Goal: Task Accomplishment & Management: Use online tool/utility

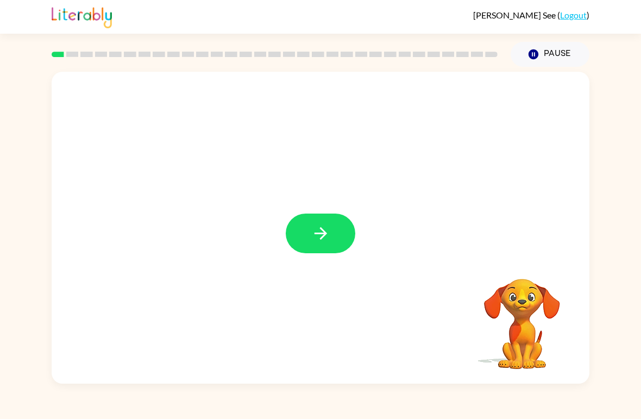
click at [367, 224] on div at bounding box center [321, 228] width 538 height 312
click at [334, 234] on button "button" at bounding box center [321, 234] width 70 height 40
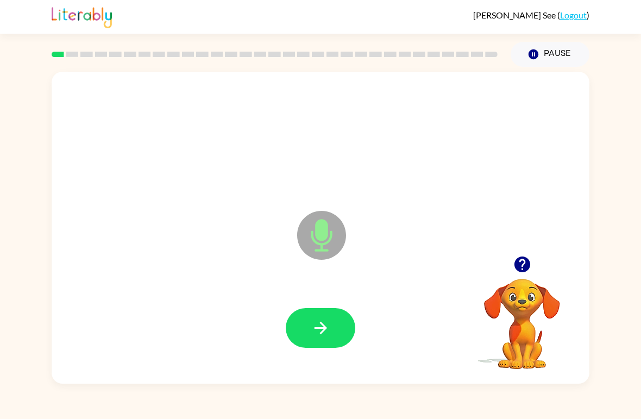
click at [316, 337] on icon "button" at bounding box center [320, 327] width 19 height 19
click at [328, 332] on icon "button" at bounding box center [320, 327] width 19 height 19
click at [313, 329] on icon "button" at bounding box center [320, 327] width 19 height 19
click at [324, 334] on icon "button" at bounding box center [320, 327] width 19 height 19
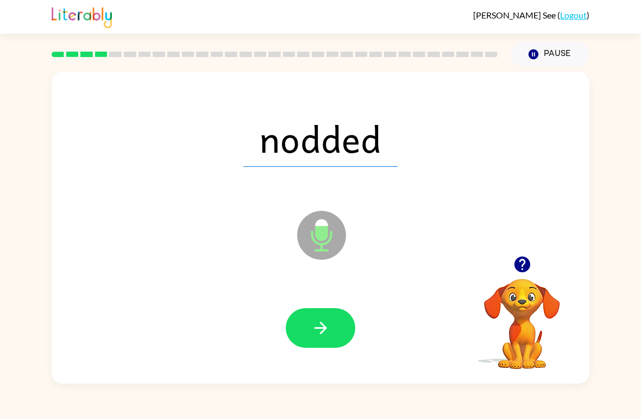
click at [312, 328] on icon "button" at bounding box center [320, 327] width 19 height 19
click at [306, 317] on button "button" at bounding box center [321, 328] width 70 height 40
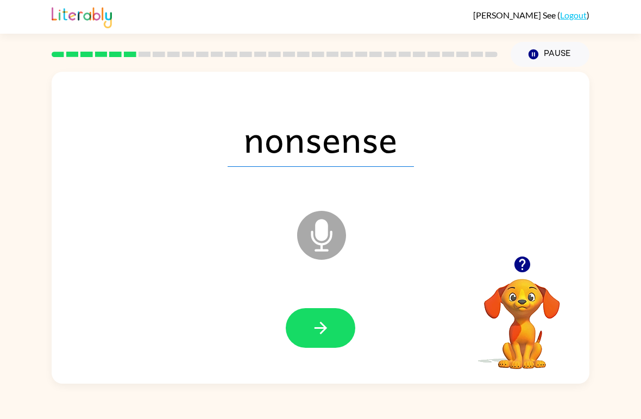
click at [534, 272] on button "button" at bounding box center [523, 264] width 28 height 28
click at [328, 337] on icon "button" at bounding box center [320, 327] width 19 height 19
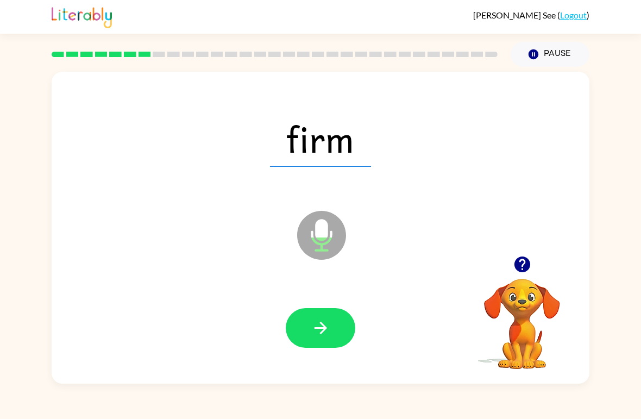
click at [326, 337] on icon "button" at bounding box center [320, 327] width 19 height 19
click at [526, 248] on div "braid Microphone The Microphone is here when it is your turn to talk" at bounding box center [321, 228] width 538 height 312
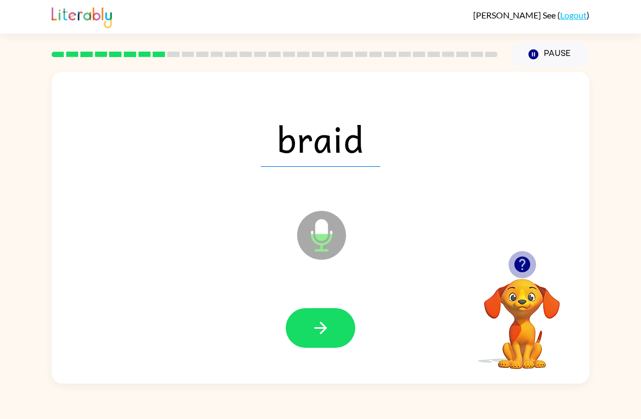
click at [517, 266] on icon "button" at bounding box center [522, 264] width 16 height 16
click at [325, 319] on icon "button" at bounding box center [320, 327] width 19 height 19
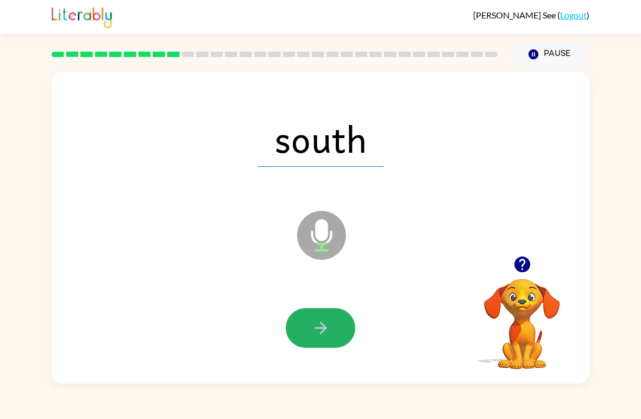
click at [323, 324] on icon "button" at bounding box center [320, 327] width 19 height 19
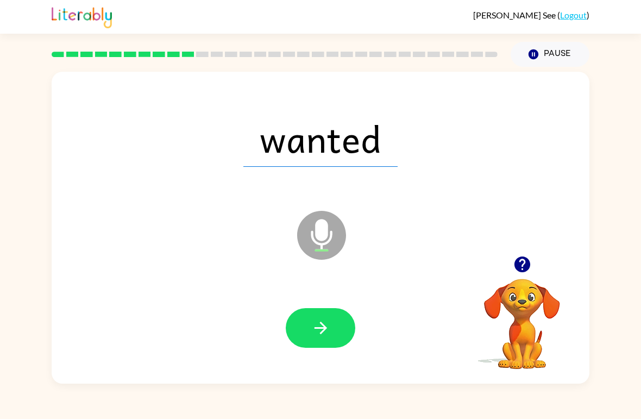
click at [321, 330] on icon "button" at bounding box center [320, 327] width 19 height 19
click at [527, 257] on icon "button" at bounding box center [522, 264] width 19 height 19
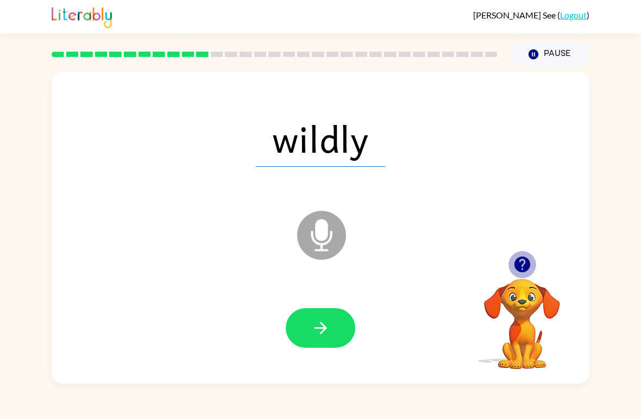
click at [534, 269] on button "button" at bounding box center [523, 264] width 28 height 28
click at [314, 323] on icon "button" at bounding box center [320, 327] width 19 height 19
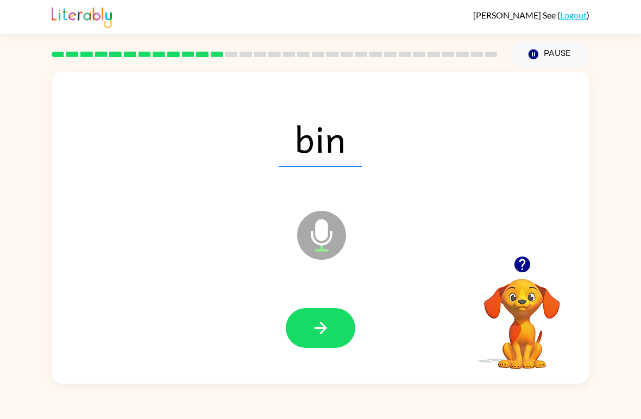
click at [328, 332] on icon "button" at bounding box center [320, 327] width 19 height 19
click at [322, 316] on button "button" at bounding box center [321, 328] width 70 height 40
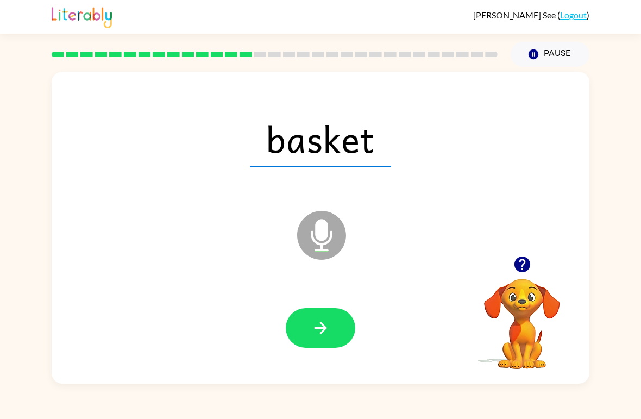
click at [329, 321] on icon "button" at bounding box center [320, 327] width 19 height 19
click at [297, 346] on button "button" at bounding box center [321, 328] width 70 height 40
click at [323, 327] on icon "button" at bounding box center [320, 327] width 19 height 19
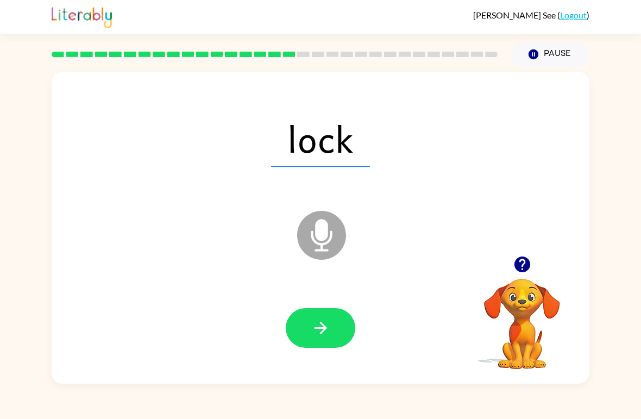
click at [317, 326] on icon "button" at bounding box center [320, 327] width 19 height 19
click at [308, 324] on button "button" at bounding box center [321, 328] width 70 height 40
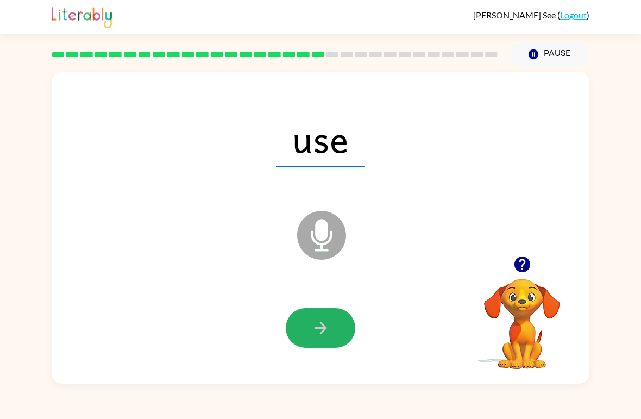
click at [319, 325] on icon "button" at bounding box center [320, 327] width 19 height 19
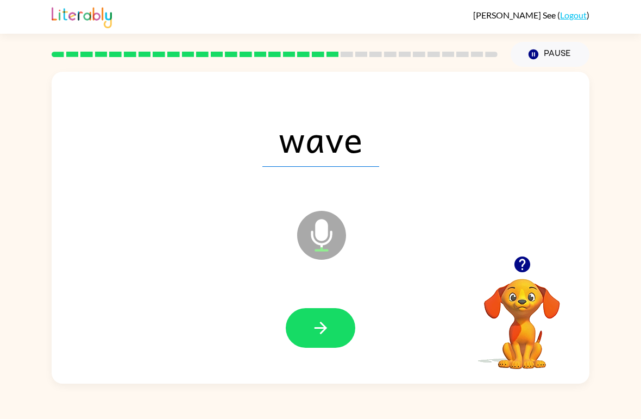
click at [322, 340] on button "button" at bounding box center [321, 328] width 70 height 40
click at [309, 332] on button "button" at bounding box center [321, 328] width 70 height 40
click at [326, 335] on icon "button" at bounding box center [320, 327] width 19 height 19
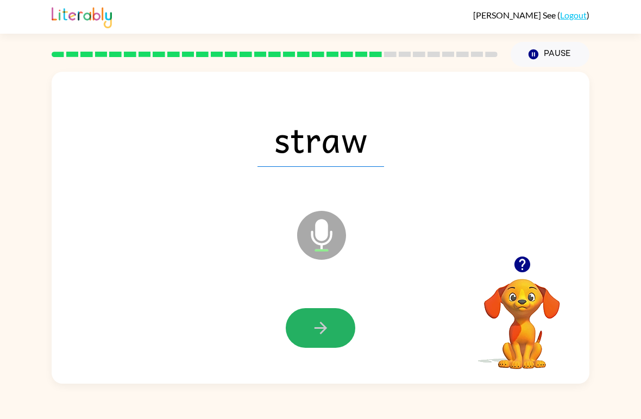
click at [321, 328] on icon "button" at bounding box center [320, 327] width 19 height 19
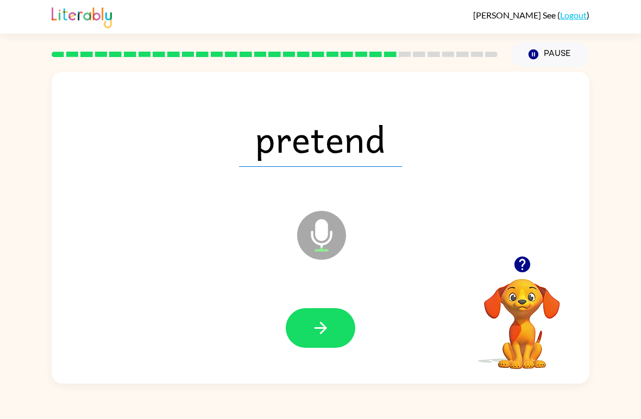
click at [523, 270] on icon "button" at bounding box center [522, 264] width 19 height 19
click at [529, 269] on icon "button" at bounding box center [522, 264] width 19 height 19
click at [322, 327] on icon "button" at bounding box center [320, 327] width 19 height 19
click at [324, 341] on button "button" at bounding box center [321, 328] width 70 height 40
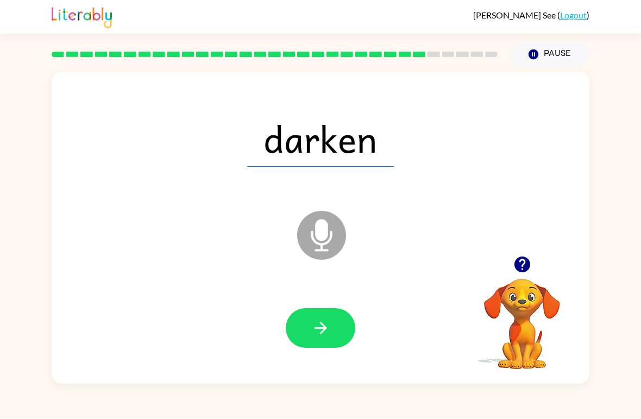
click at [318, 324] on icon "button" at bounding box center [320, 327] width 19 height 19
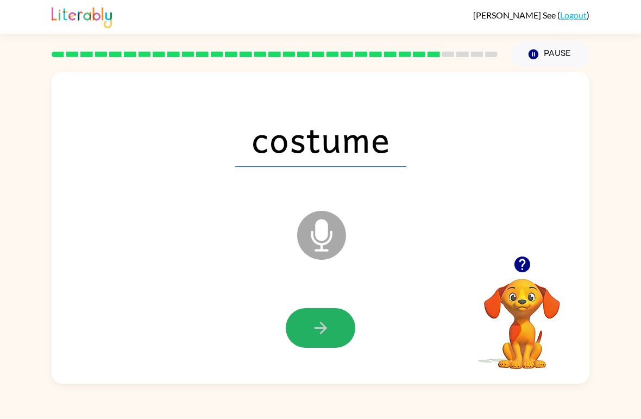
click at [322, 327] on icon "button" at bounding box center [320, 327] width 19 height 19
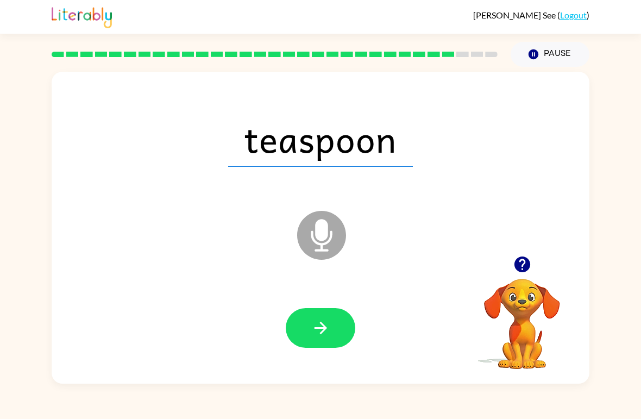
click at [308, 329] on button "button" at bounding box center [321, 328] width 70 height 40
click at [312, 321] on icon "button" at bounding box center [320, 327] width 19 height 19
click at [311, 320] on div at bounding box center [321, 328] width 70 height 40
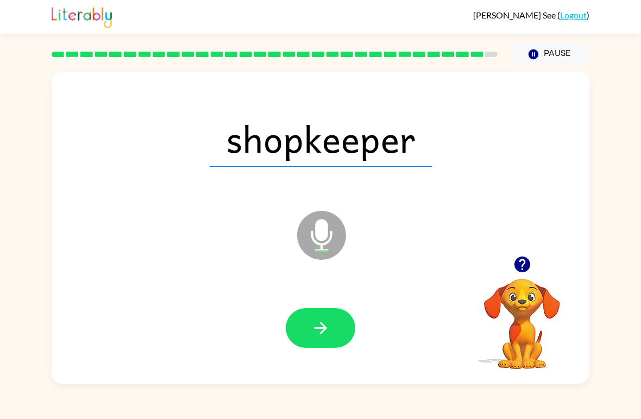
click at [513, 260] on icon "button" at bounding box center [522, 264] width 19 height 19
click at [318, 322] on icon "button" at bounding box center [320, 327] width 19 height 19
